Goal: Information Seeking & Learning: Learn about a topic

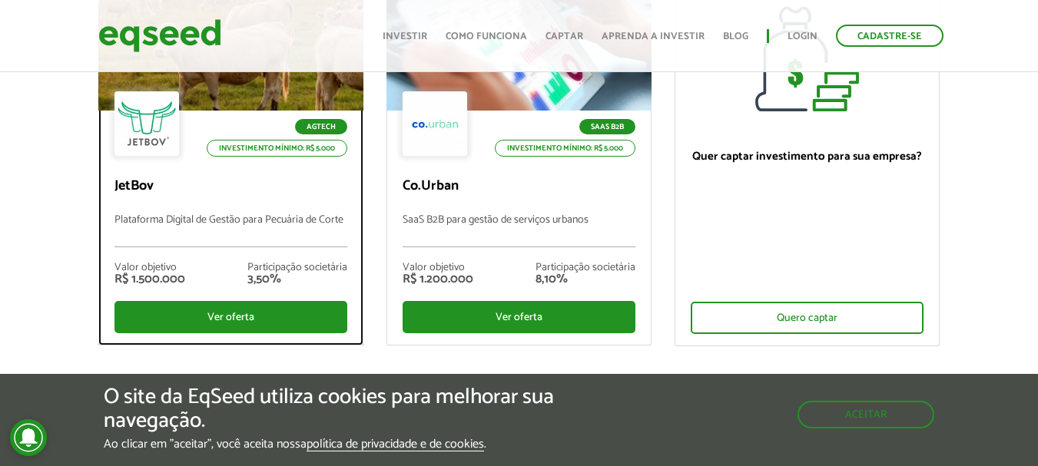
click at [157, 125] on div at bounding box center [146, 123] width 65 height 65
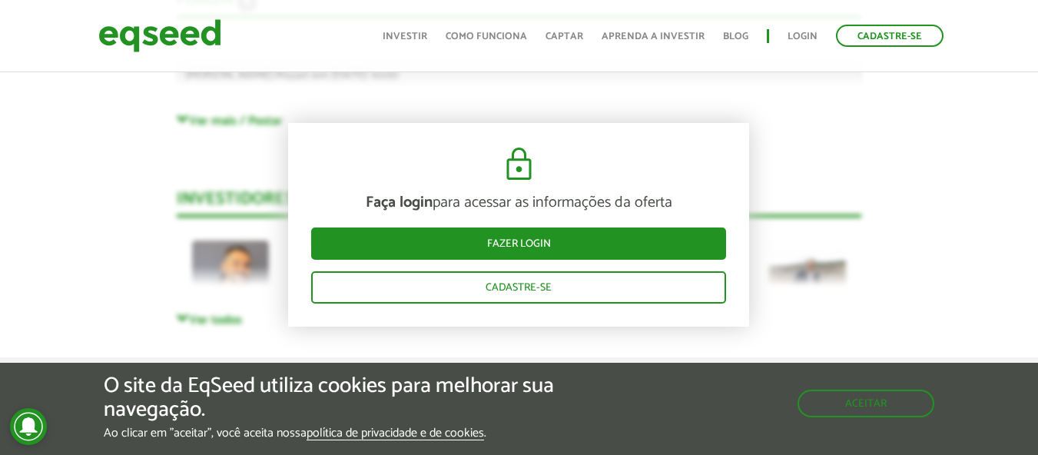
scroll to position [4051, 0]
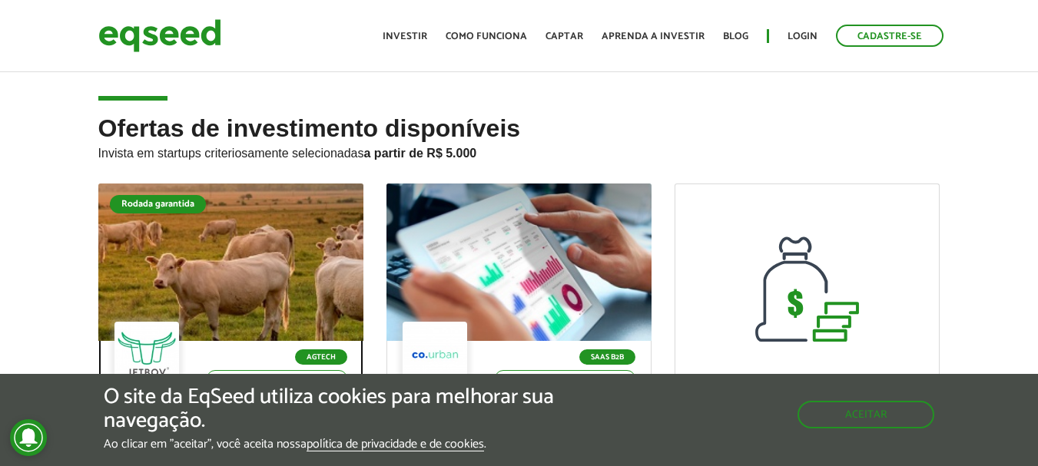
click at [185, 202] on div "Rodada garantida" at bounding box center [158, 204] width 96 height 18
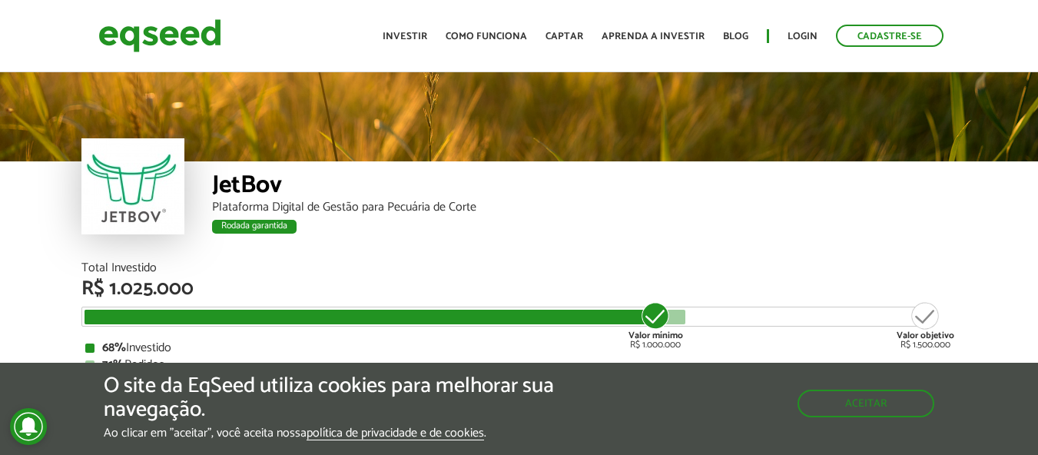
scroll to position [1824, 0]
